Goal: Navigation & Orientation: Find specific page/section

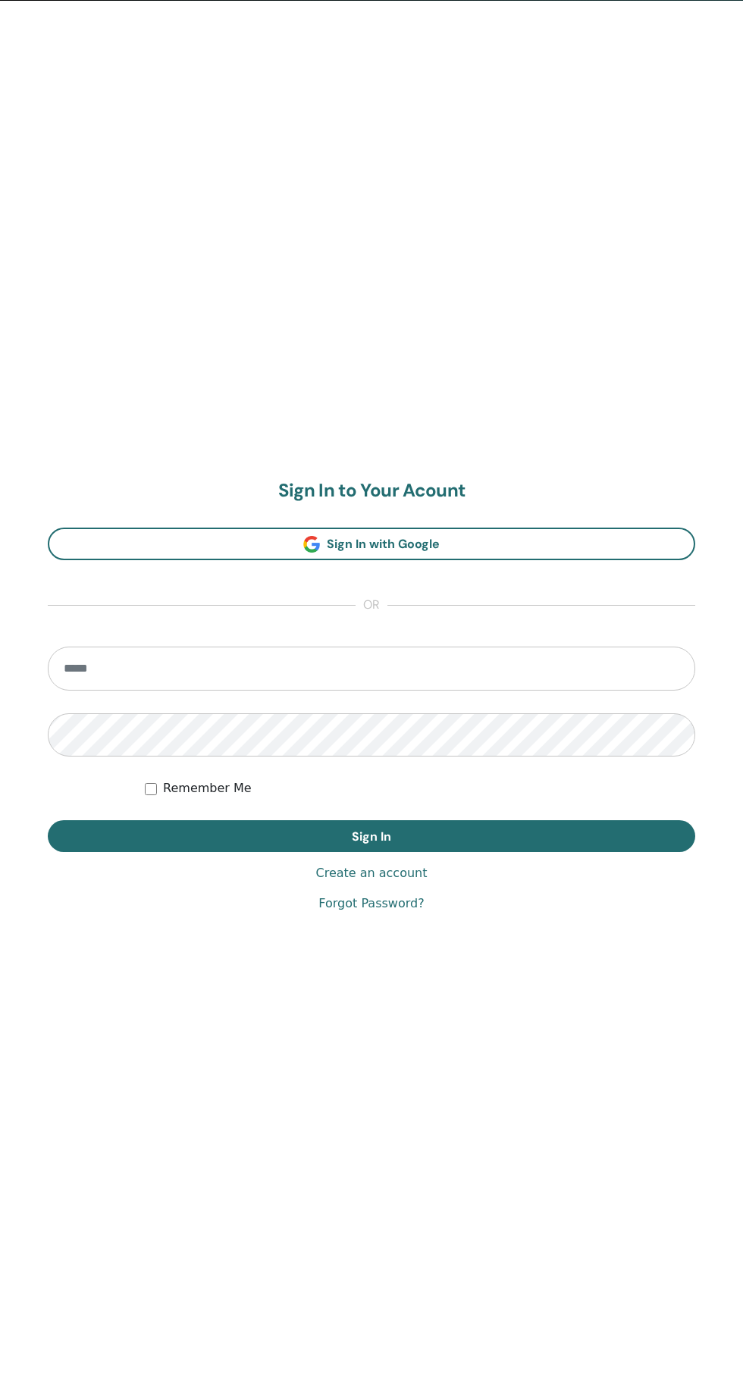
scroll to position [1391, 0]
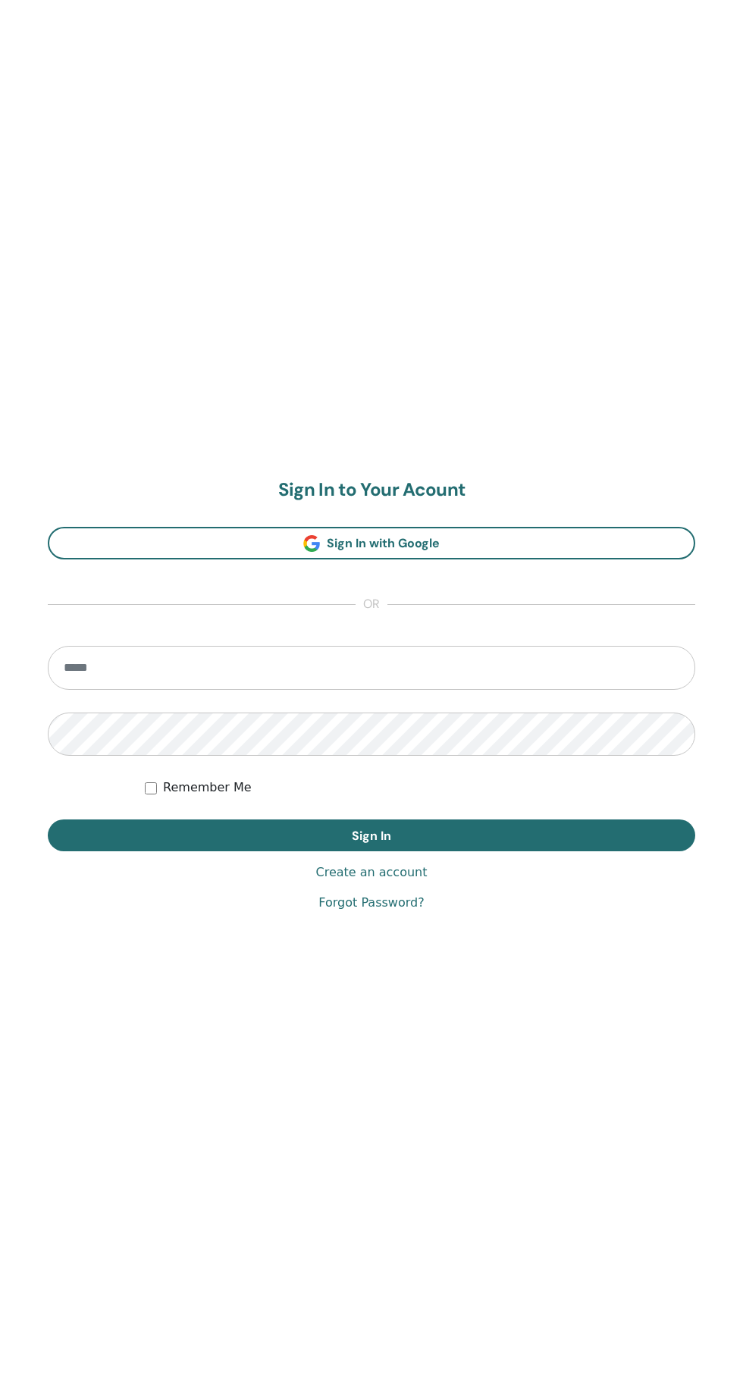
click at [506, 669] on input "email" at bounding box center [372, 668] width 648 height 44
click at [497, 668] on input "email" at bounding box center [372, 668] width 648 height 44
type input "**********"
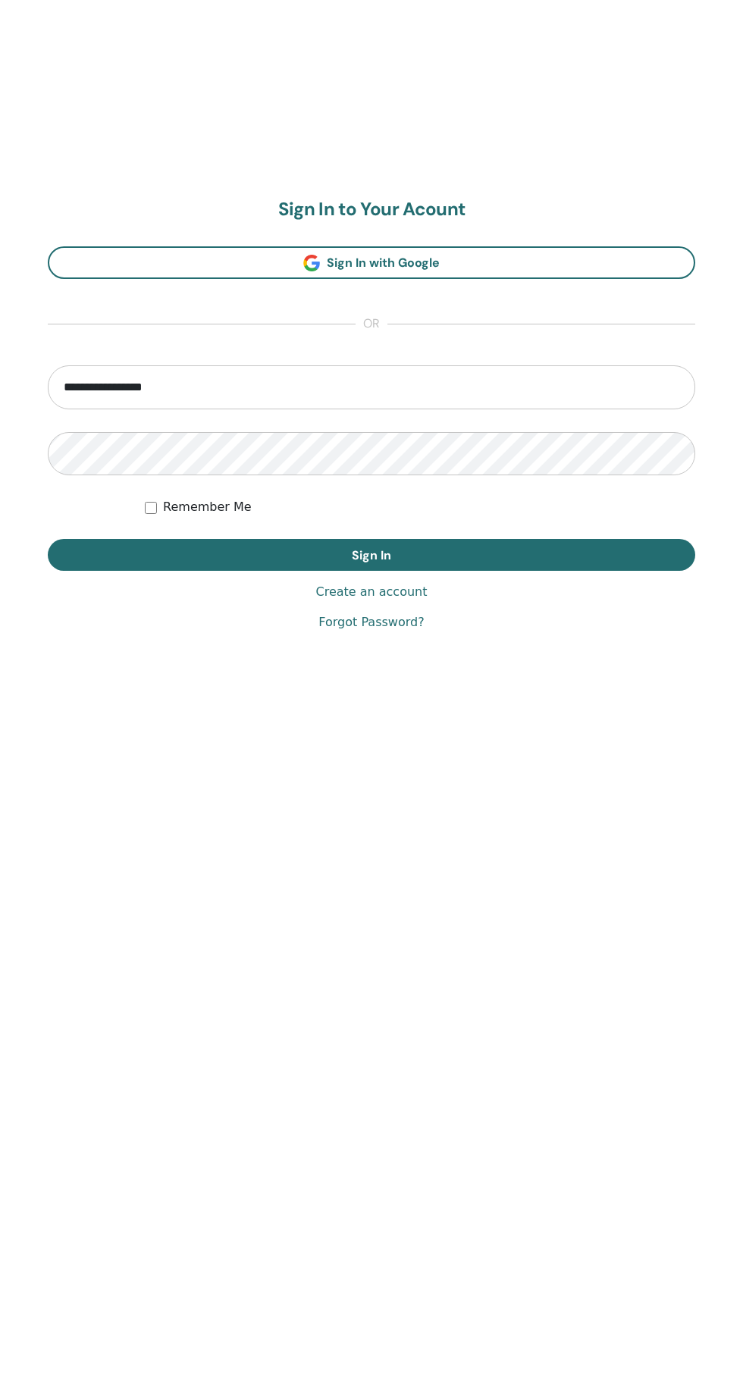
click at [585, 833] on button "Sign In" at bounding box center [372, 836] width 648 height 32
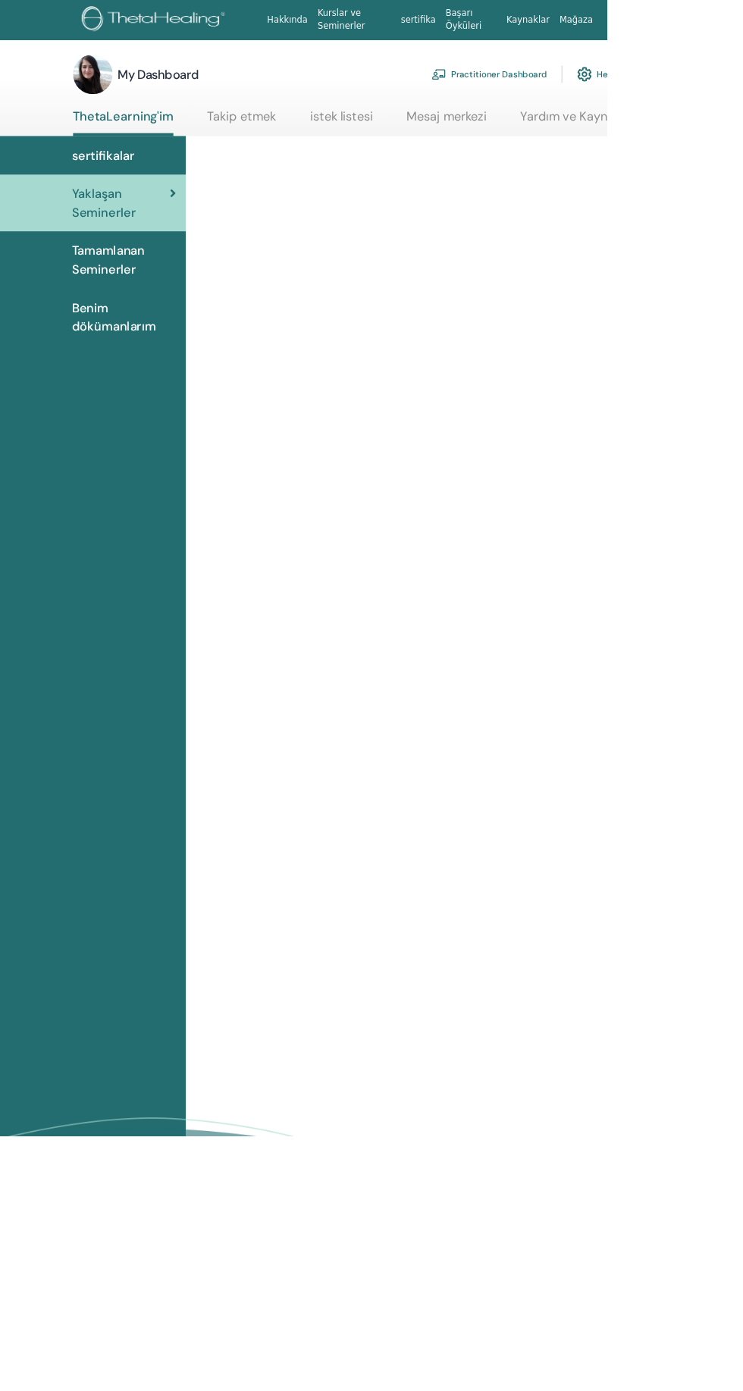
click at [106, 394] on span "Benim dökümanlarım" at bounding box center [151, 387] width 127 height 45
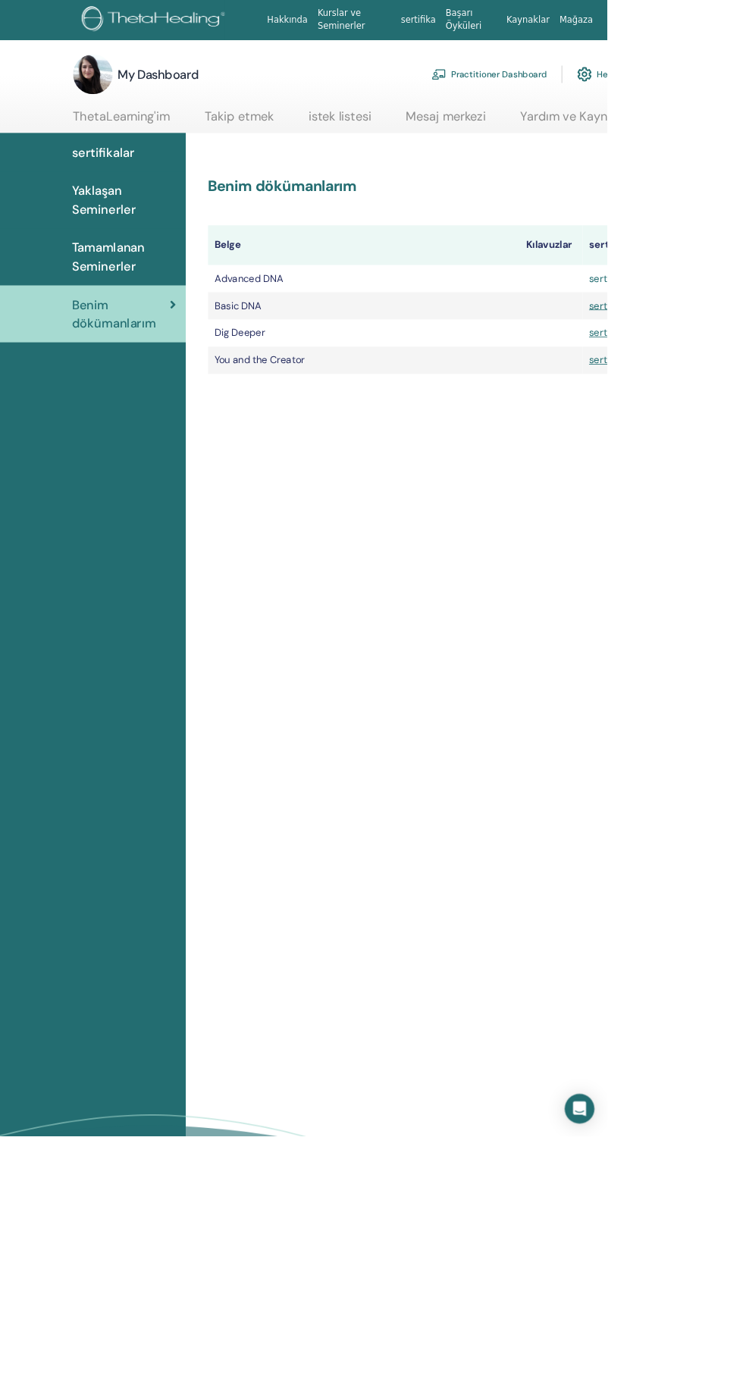
click at [730, 340] on link "sertifika" at bounding box center [743, 341] width 45 height 16
click at [207, 18] on img at bounding box center [190, 25] width 181 height 34
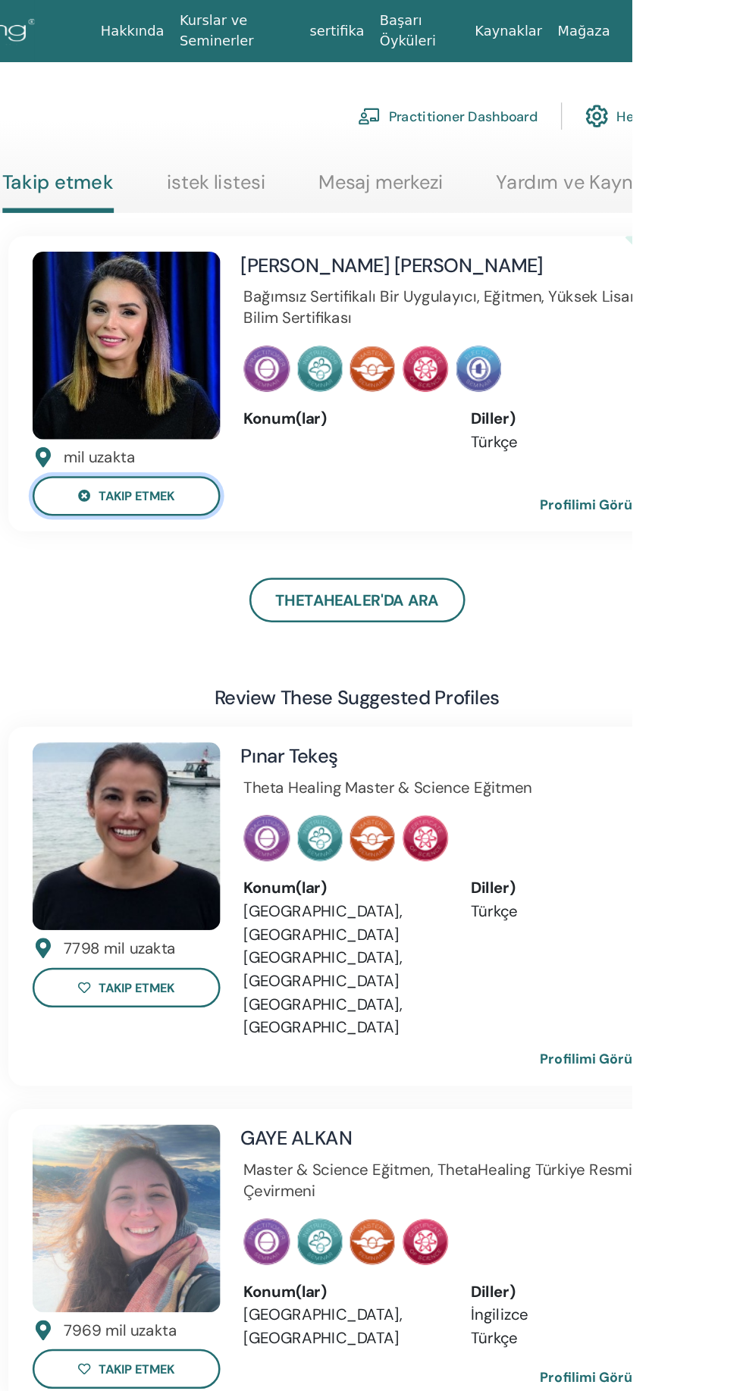
click at [324, 380] on button "takip etmek" at bounding box center [347, 388] width 147 height 31
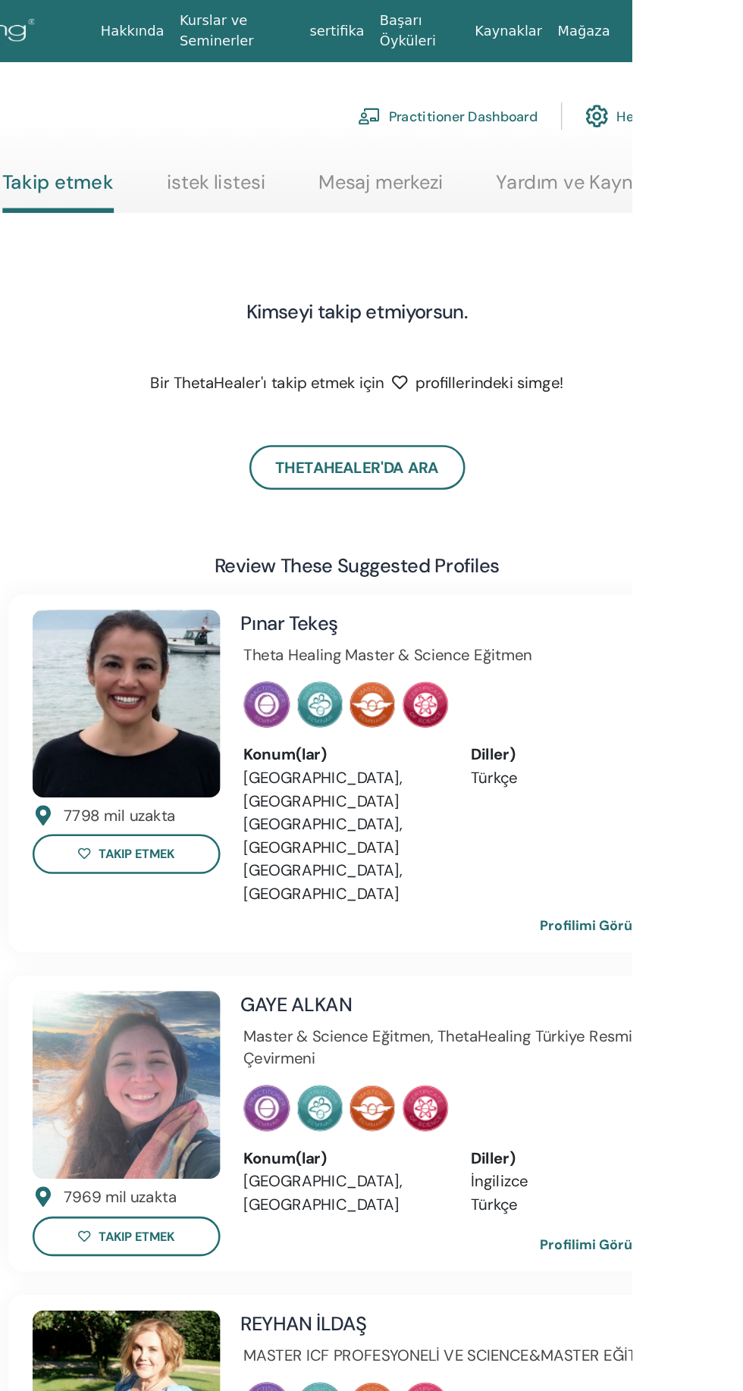
click at [654, 224] on div "Kimseyi takip etmiyorsun. Bir ThetaHealer'ı takip etmek için profillerindeki si…" at bounding box center [528, 248] width 546 height 127
click at [620, 299] on p "Bir ThetaHealer'ı takip etmek için profillerindeki simge!" at bounding box center [527, 300] width 379 height 18
click at [563, 220] on div "Kimseyi takip etmiyorsun. Bir ThetaHealer'ı takip etmek için profillerindeki si…" at bounding box center [528, 248] width 546 height 127
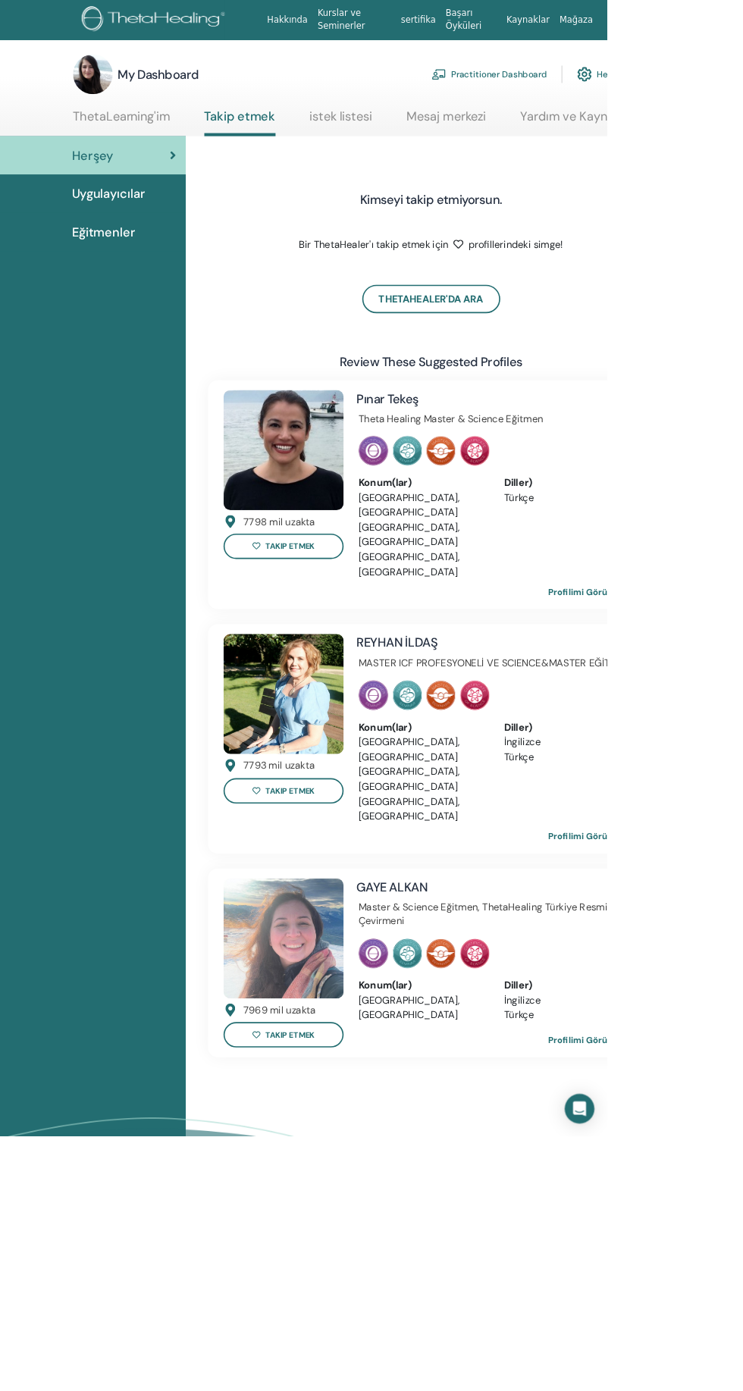
click at [561, 374] on link "ThetaHealer'da Ara" at bounding box center [528, 366] width 169 height 35
click at [434, 154] on link "istek listesi" at bounding box center [417, 148] width 77 height 30
click at [415, 151] on link "istek listesi" at bounding box center [417, 148] width 77 height 30
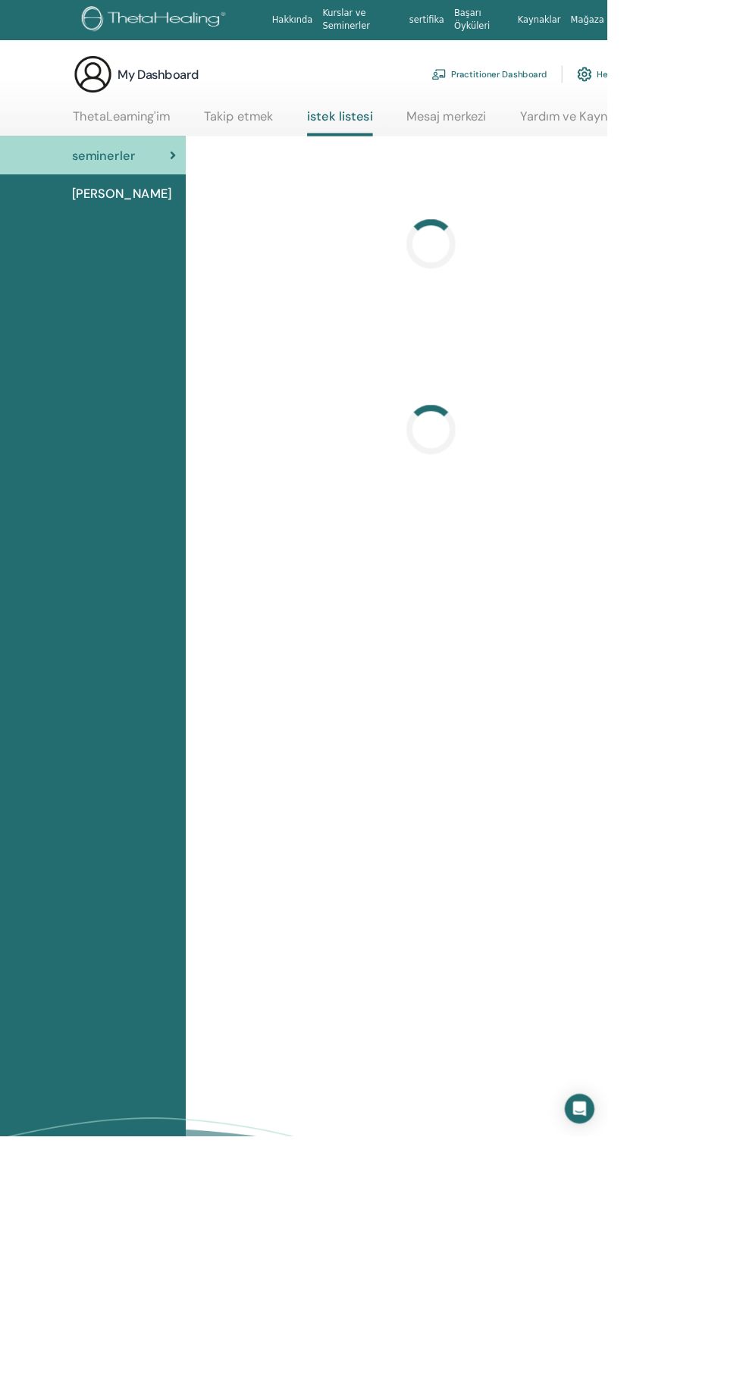
click at [416, 150] on link "istek listesi" at bounding box center [416, 149] width 80 height 33
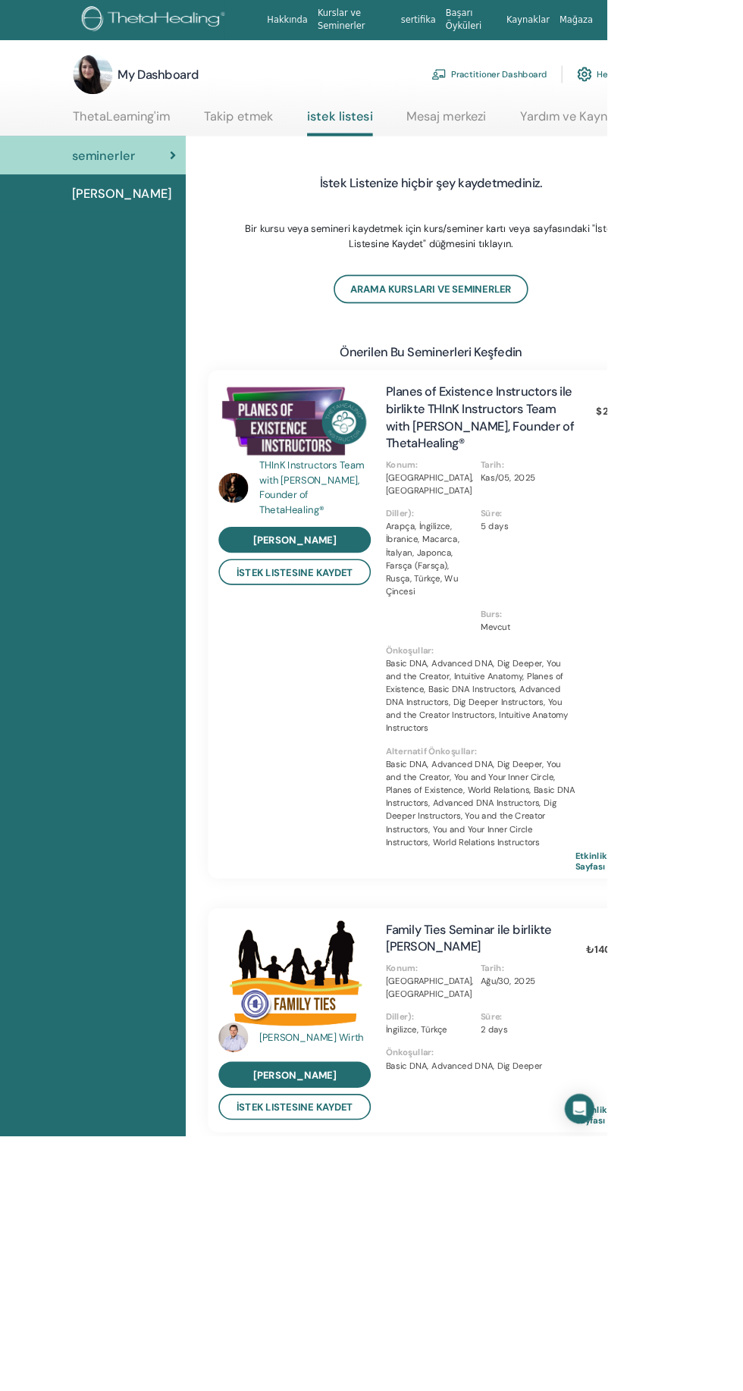
click at [742, 24] on link at bounding box center [757, 24] width 50 height 49
